Goal: Transaction & Acquisition: Purchase product/service

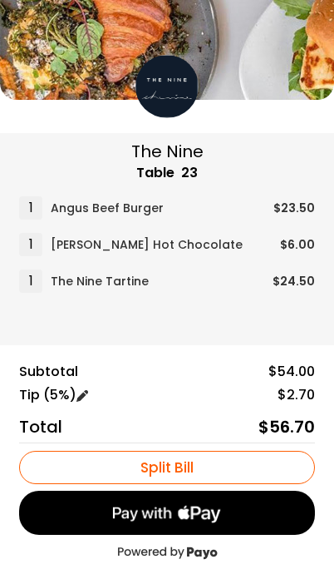
click at [87, 396] on img at bounding box center [83, 396] width 12 height 12
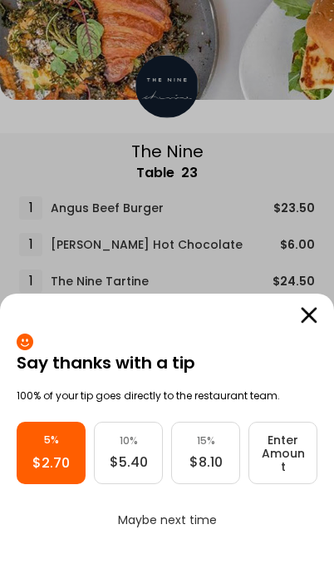
click at [136, 517] on link "Maybe next time" at bounding box center [167, 520] width 301 height 17
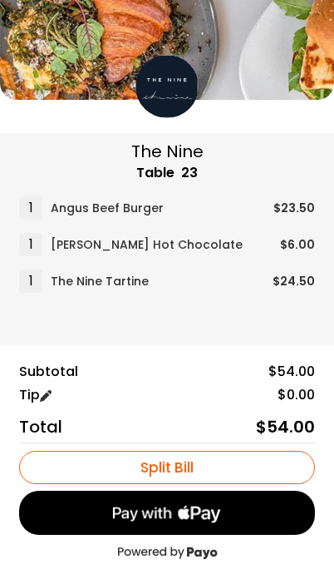
click at [66, 469] on button "Split Bill" at bounding box center [167, 467] width 296 height 33
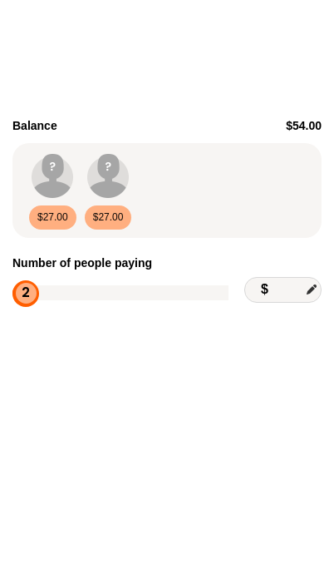
type input "*****"
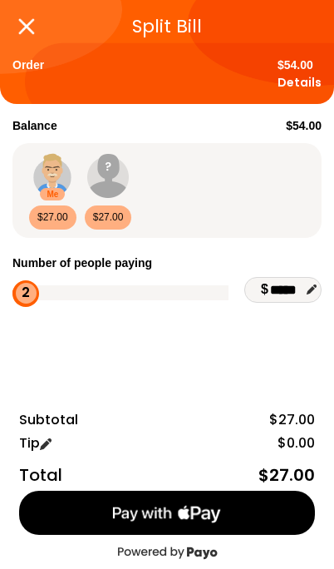
click at [29, 26] on img at bounding box center [26, 26] width 17 height 17
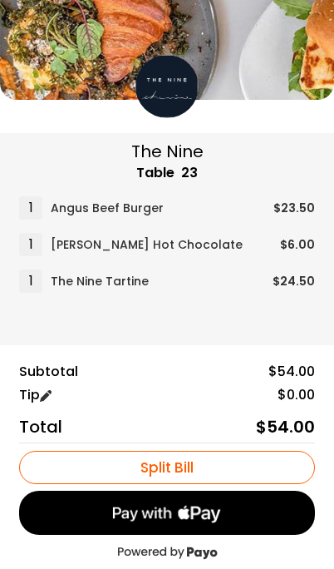
click at [114, 518] on img at bounding box center [167, 513] width 112 height 23
